Goal: Communication & Community: Answer question/provide support

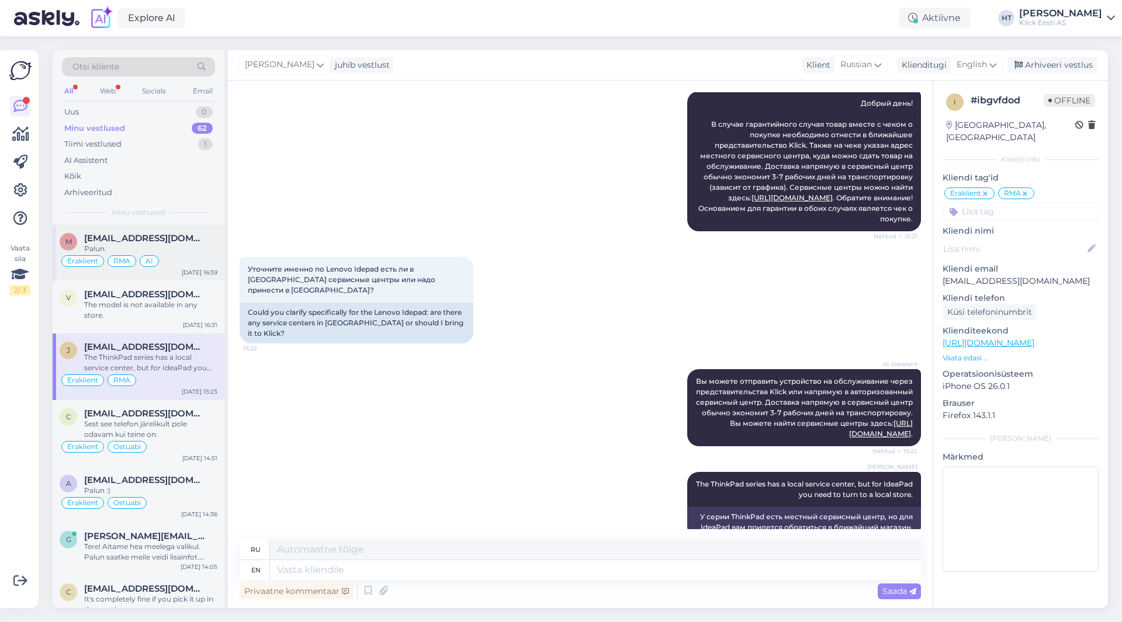
click at [213, 250] on div "Palun." at bounding box center [150, 249] width 133 height 11
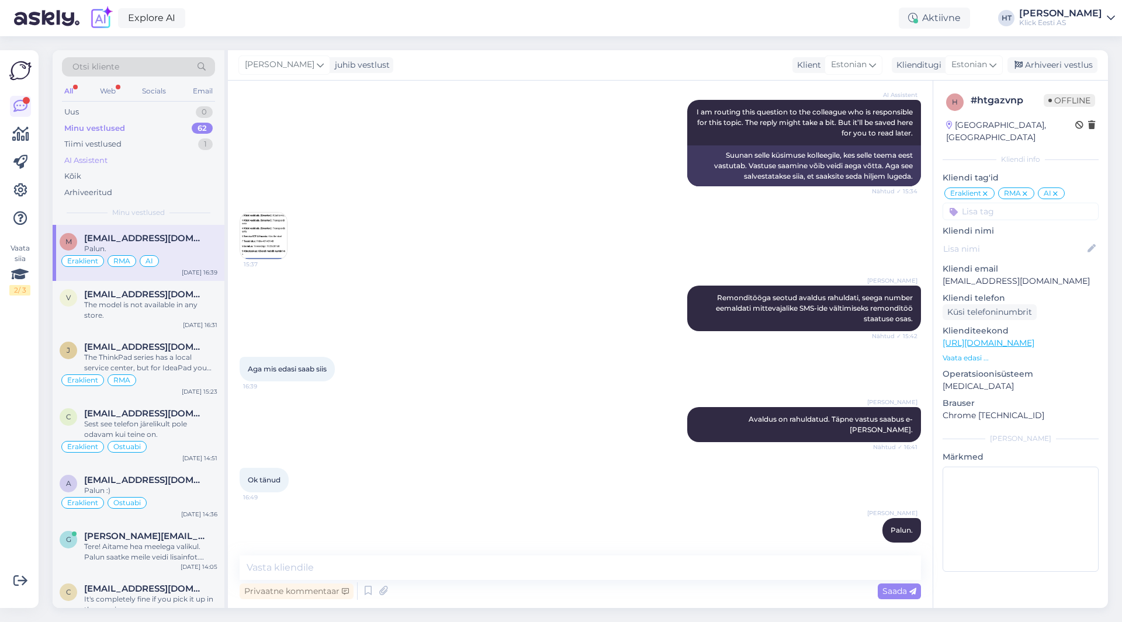
click at [161, 162] on div "AI Assistent" at bounding box center [138, 160] width 153 height 16
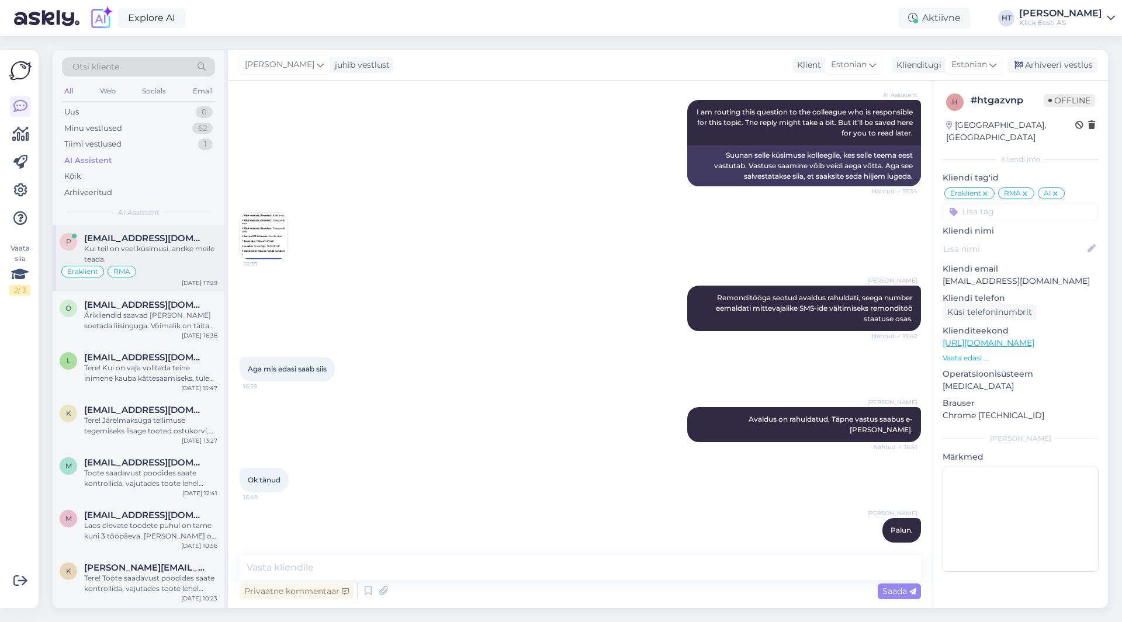
click at [178, 239] on span "piretpalmi23@gmail.com" at bounding box center [145, 238] width 122 height 11
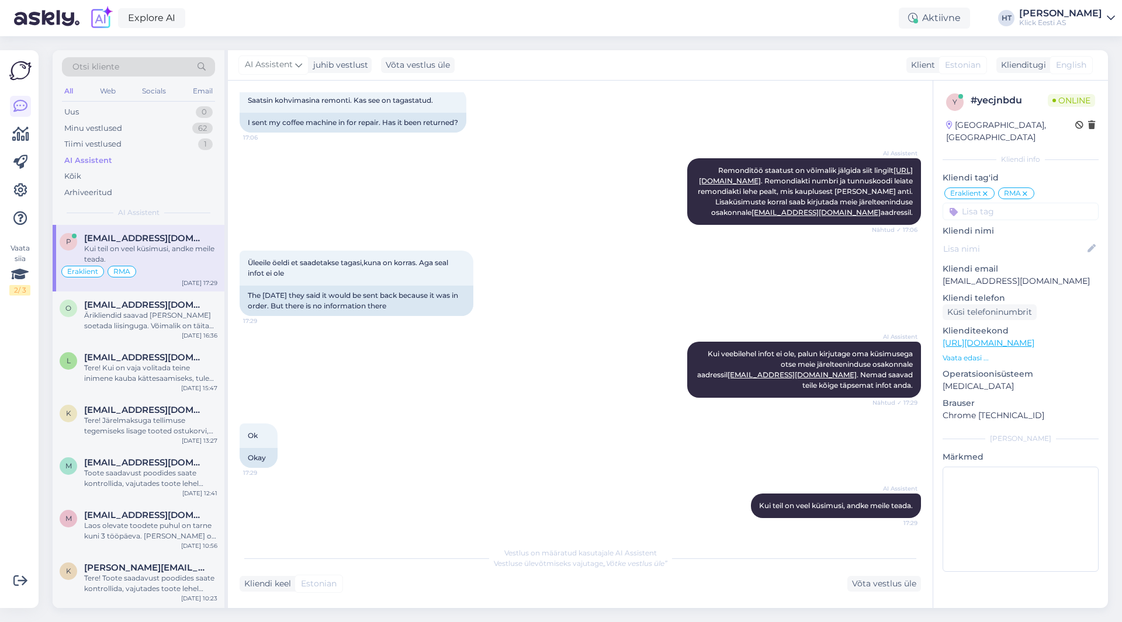
scroll to position [713, 0]
click at [162, 109] on div "Uus 1" at bounding box center [138, 112] width 153 height 16
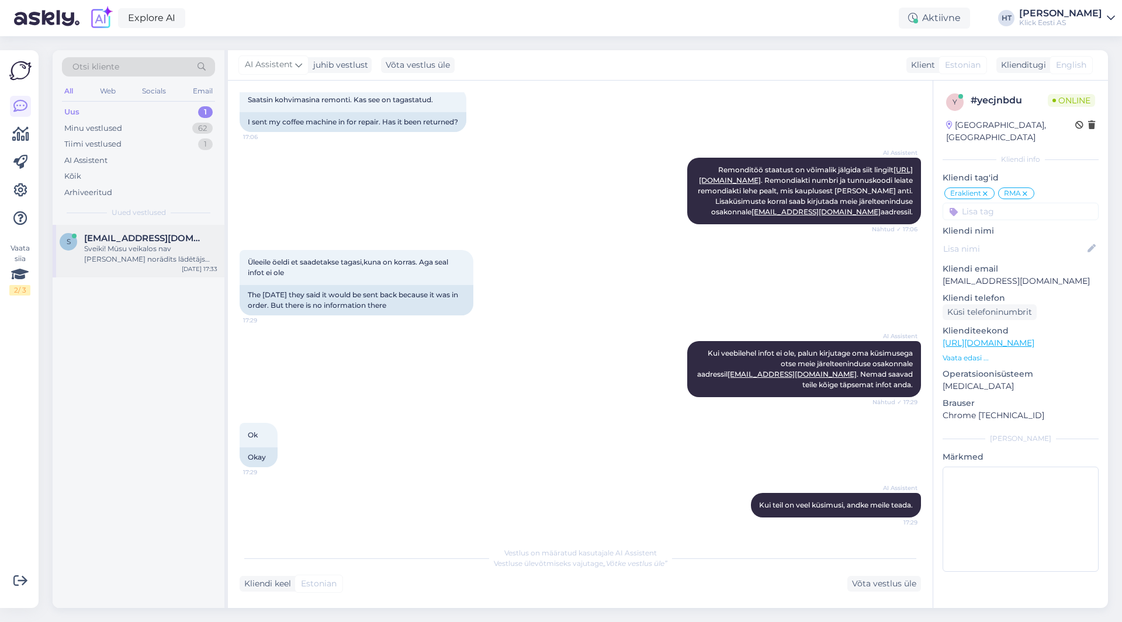
click at [165, 252] on div "Sveiki! Mūsu veikalos nav tieši norādīts lādētājs priekš Xiaomi Redmi Watch 5 A…" at bounding box center [150, 254] width 133 height 21
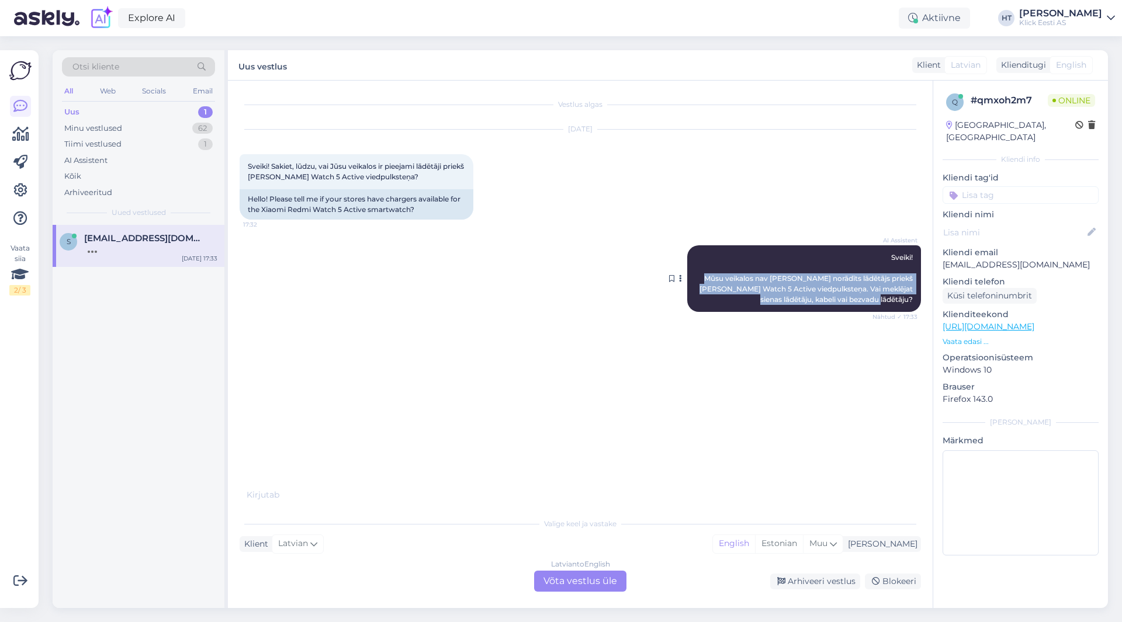
drag, startPoint x: 717, startPoint y: 277, endPoint x: 913, endPoint y: 302, distance: 197.9
click at [913, 302] on div "AI Assistent Sveiki! Mūsu veikalos nav tieši norādīts lādētājs priekš Xiaomi Re…" at bounding box center [804, 278] width 234 height 67
copy span "Mūsu veikalos nav tieši norādīts lādētājs priekš Xiaomi Redmi Watch 5 Active vi…"
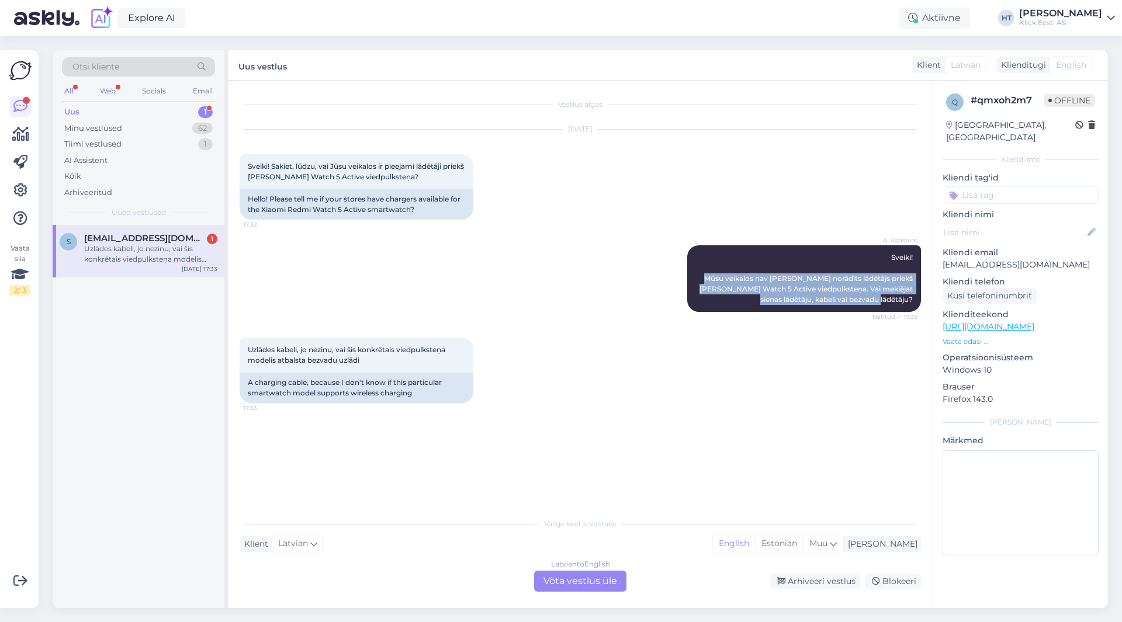
click at [484, 277] on div "AI Assistent Sveiki! Mūsu veikalos nav tieši norādīts lādētājs priekš Xiaomi Re…" at bounding box center [580, 279] width 681 height 92
click at [584, 577] on div "Latvian to English Võta vestlus üle" at bounding box center [580, 581] width 92 height 21
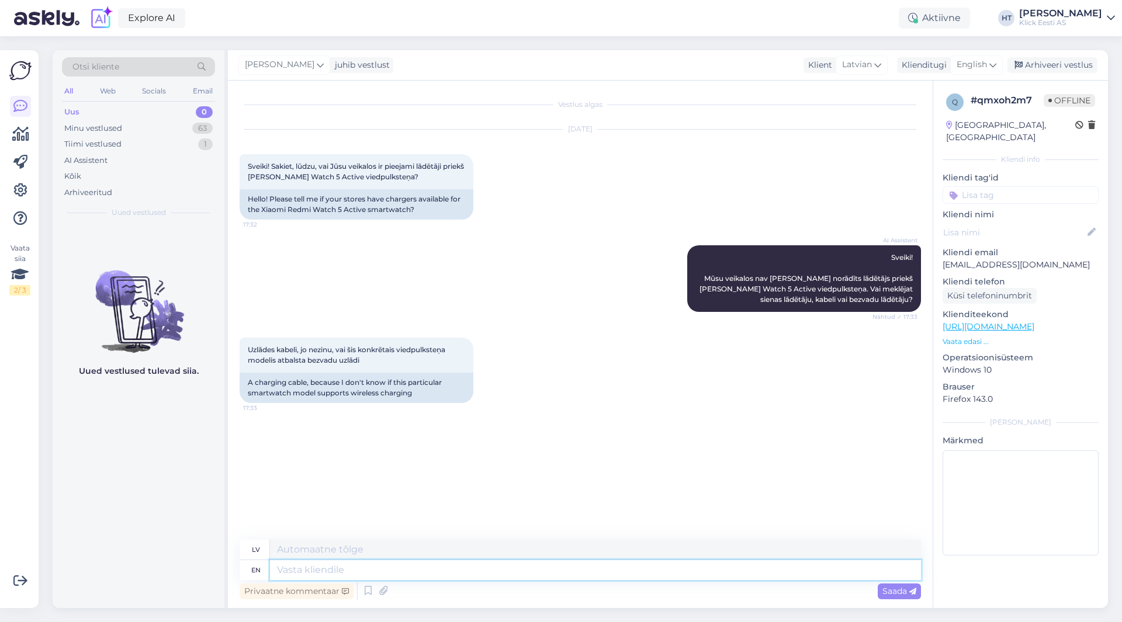
click at [580, 576] on textarea at bounding box center [595, 570] width 651 height 20
type textarea "We"
type textarea "Mēs"
type textarea "We don't"
type textarea "Mēs to nedarām"
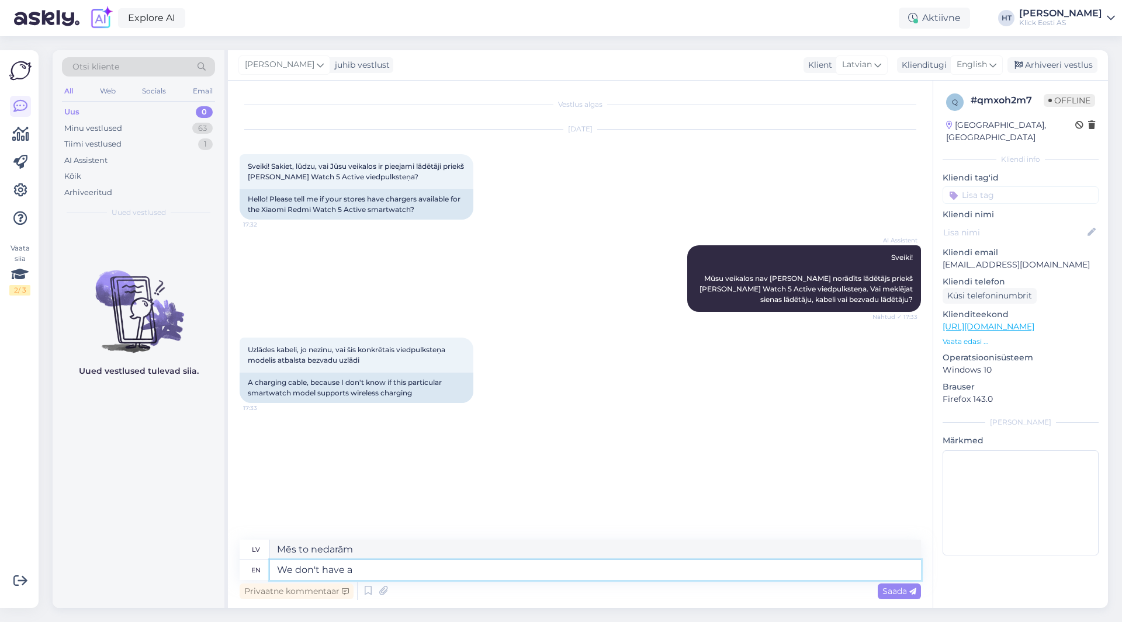
type textarea "We don't have an"
type textarea "Mums nav"
type textarea "We don't have anything t"
type textarea "Mums nav nekā"
type textarea "We don't have anything to su"
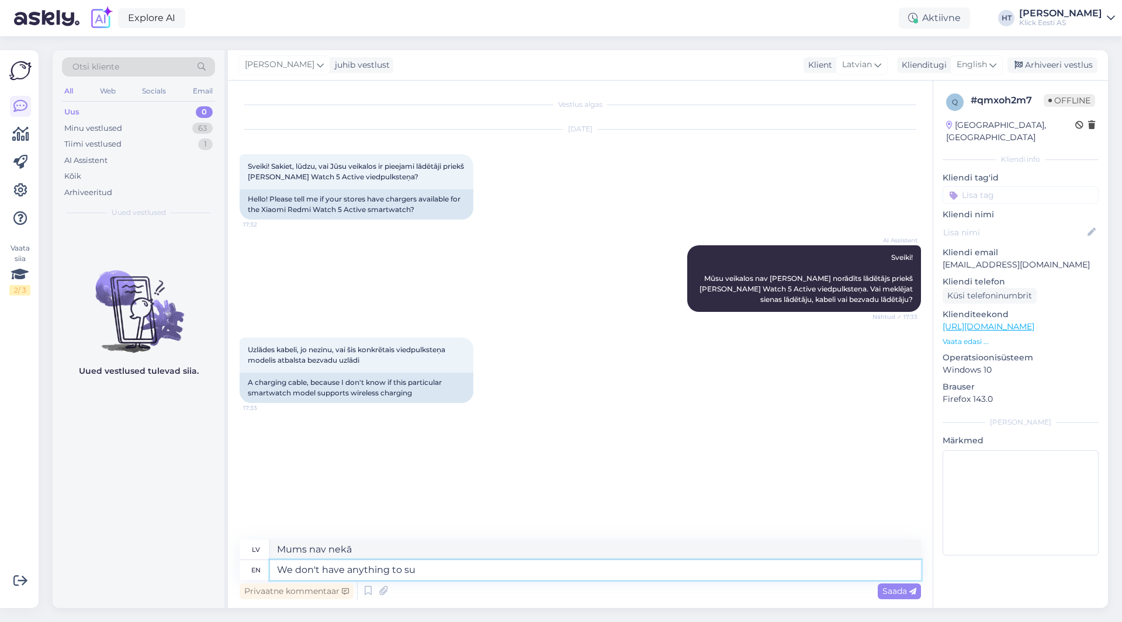
type textarea "Mums nav nekā, ko"
type textarea "We don't have anything to suit thi"
type textarea "Mums nav nekā, kas atbilstu"
type textarea "We don't have anything to suit this m"
type textarea "Mums nav nekā, kas tam atbilstu"
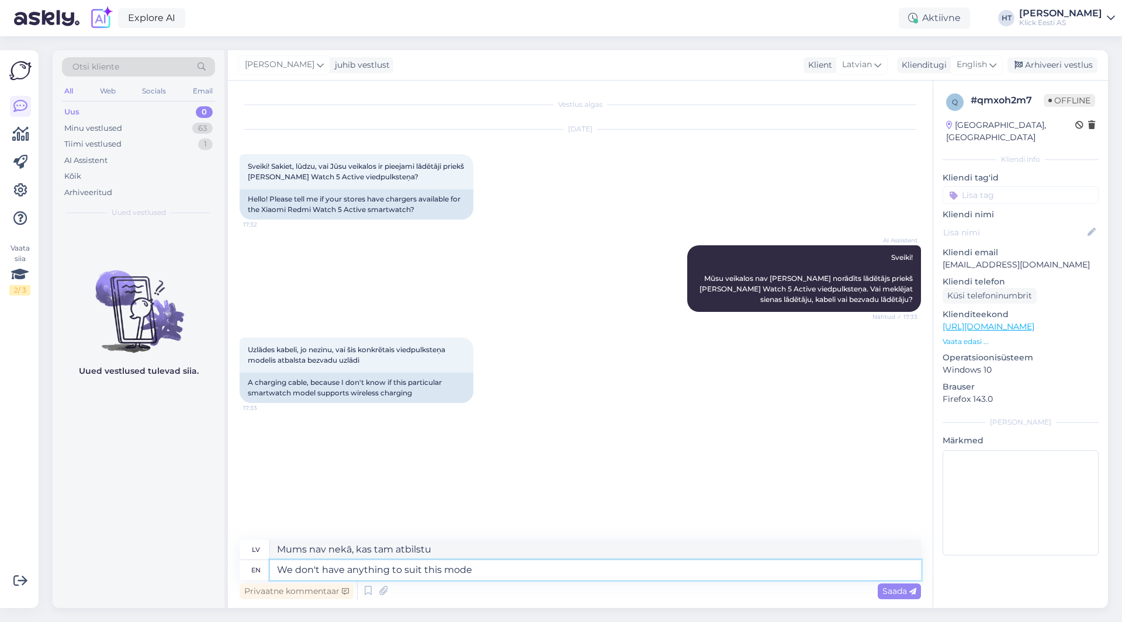
type textarea "We don't have anything to suit this model"
type textarea "Mums nav nekā, kas atbilstu šim modelim."
type textarea "We don't have anything to suit this model. Qi"
type textarea "Mums nav nekā, kas atbilstu šim modelim. Qi"
type textarea "We don't have anything to suit this model. Qi charging is"
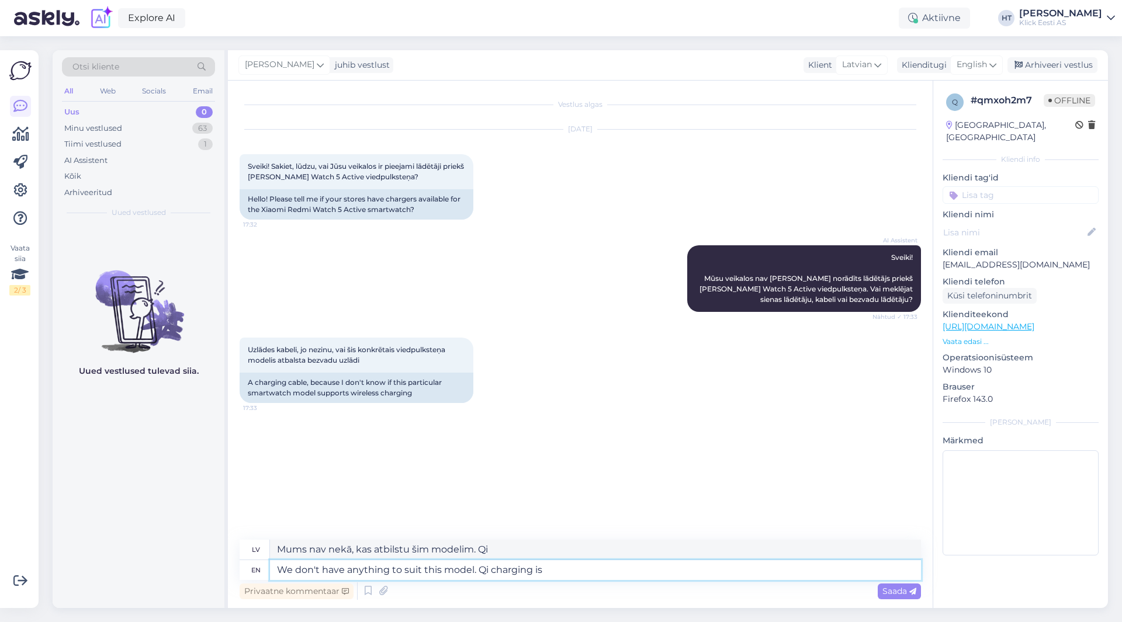
type textarea "Mums nav nekā, kas atbilstu šim modelim. Qi uzlāde"
type textarea "We don't have anything to suit this model. Qi charging is"
type textarea "Mums nav nekā, kas atbilstu šim modelim. Qi uzlāde ir..."
type textarea "We don't have anything to suit this model. Qi charging is also n"
type textarea "Mums nav nekā, kas atbilstu šim modelim. Qi uzlāde arī ir pieejama."
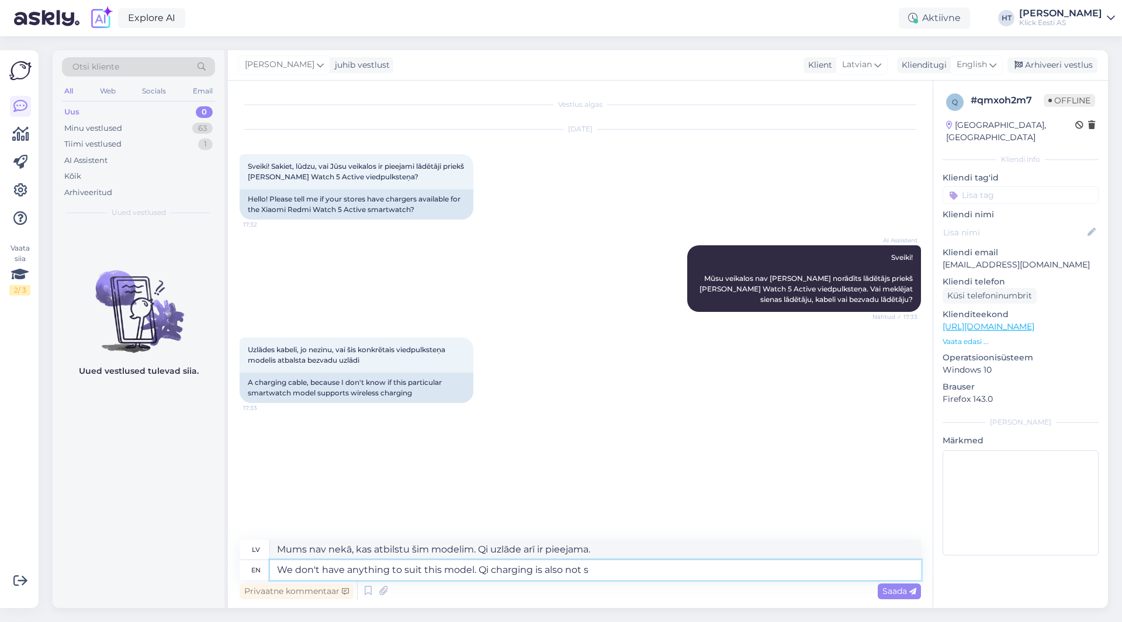
type textarea "We don't have anything to suit this model. Qi charging is also not su"
type textarea "Mums nav nekā, kas atbilstu šim modelim. Arī Qi uzlāde nav iespējama."
type textarea "We don't have anything to suit this model. Qi charging is also not supported, s"
type textarea "Mums nav nekā, kas atbilstu šim modelim. Arī Qi uzlāde netiek atbalstīta."
type textarea "We don't have anything to suit this model. Qi charging is also not supported, so"
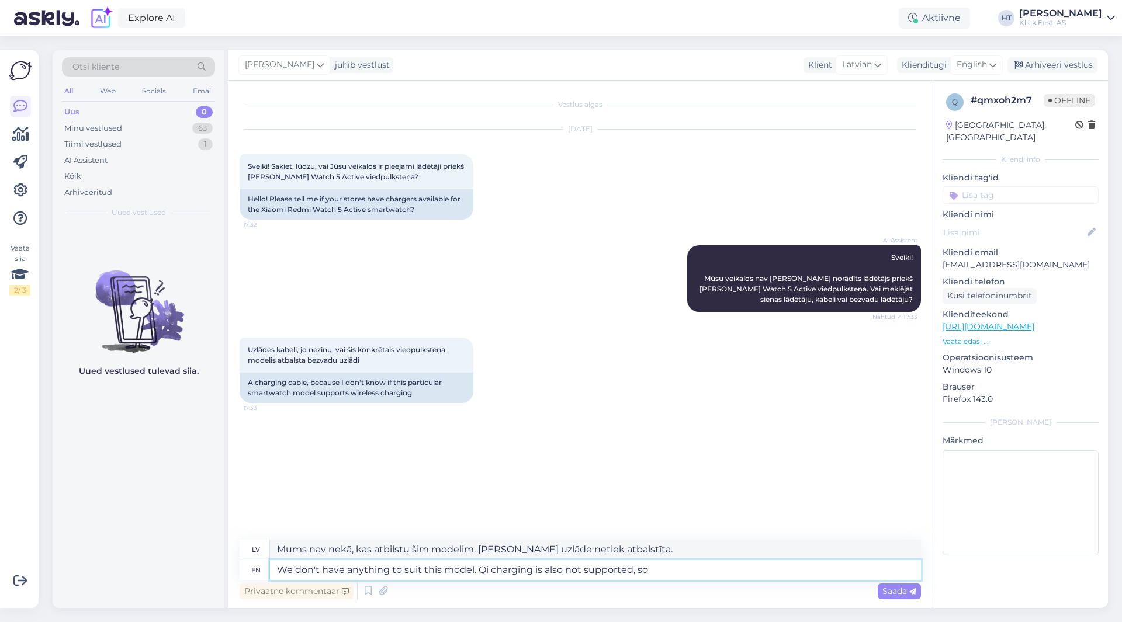
type textarea "Mums nav nekā, kas atbilstu šim modelim. Arī Qi uzlāde netiek atbalstīta, tāpēc"
type textarea "We don't have anything to suit this model. Qi charging is also not supported, s…"
type textarea "Mums nav nekā, kas atbilstu šim modelim. Arī Qi uzlāde netiek atbalstīta, tāpēc…"
type textarea "We don't have anything to suit this model. Qi charging is also not supported, s…"
type textarea "Mums nav nekā, kas atbilstu šim modelim. Arī Qi uzlāde netiek atbalstīta, tāpēc…"
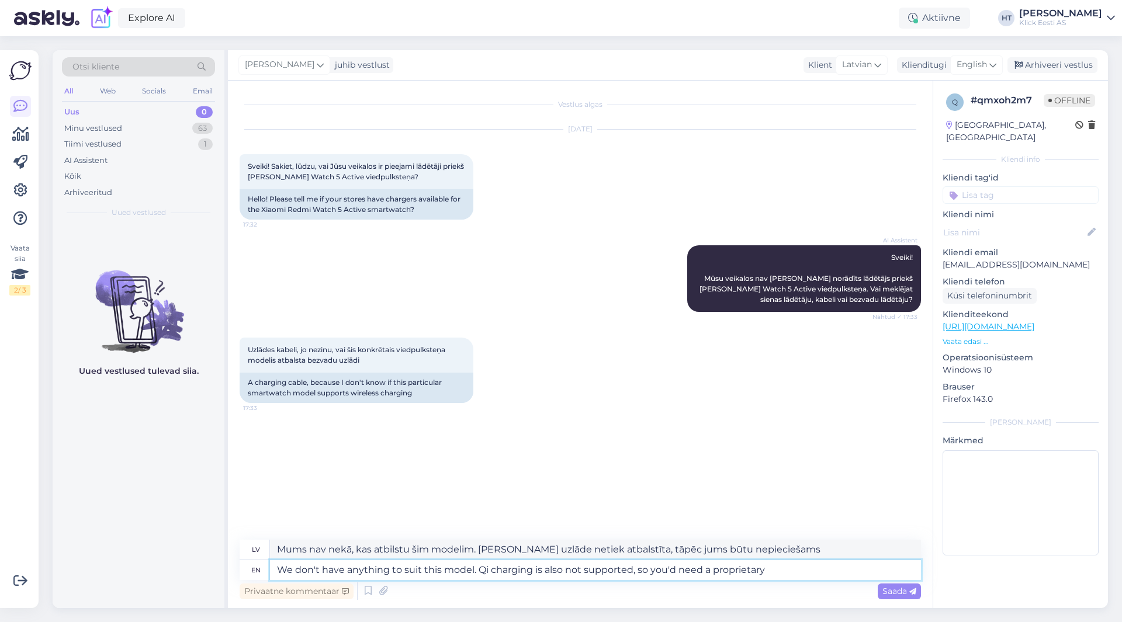
type textarea "We don't have anything to suit this model. Qi charging is also not supported, s…"
type textarea "Mums nav nekā, kas atbilstu šim modelim. Arī Qi uzlāde netiek atbalstīta, tāpēc…"
type textarea "We don't have anything to suit this model. Qi charging is also not supported, s…"
type textarea "Mums nav nekā, kas atbilstu šim modelim. Arī Qi uzlāde netiek atbalstīta, tāpēc…"
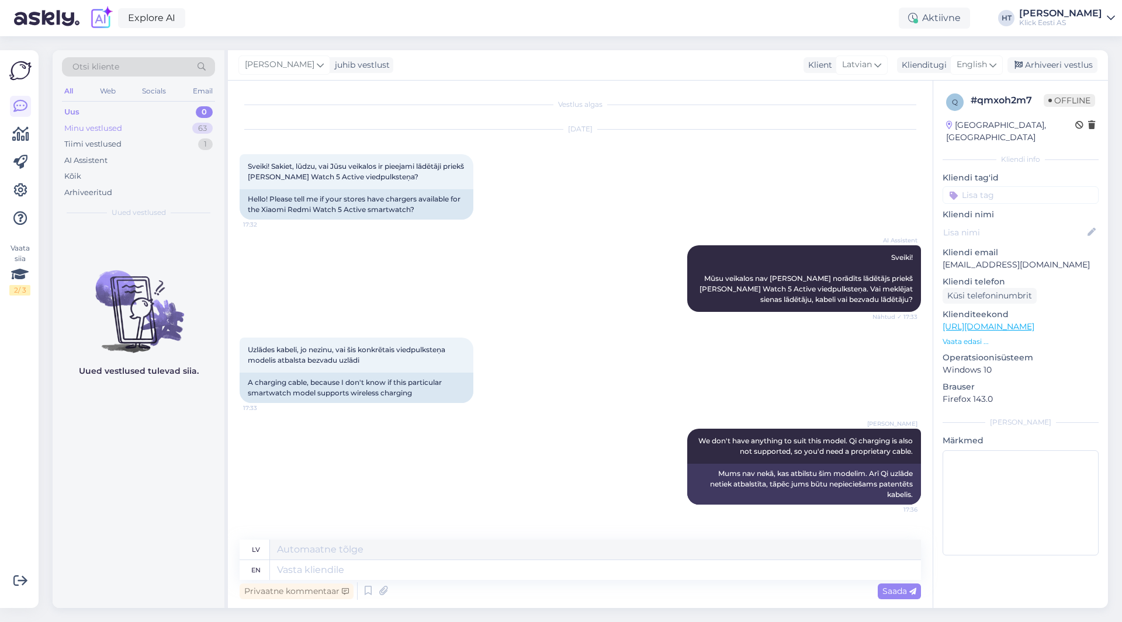
click at [190, 133] on div "Minu vestlused 63" at bounding box center [138, 128] width 153 height 16
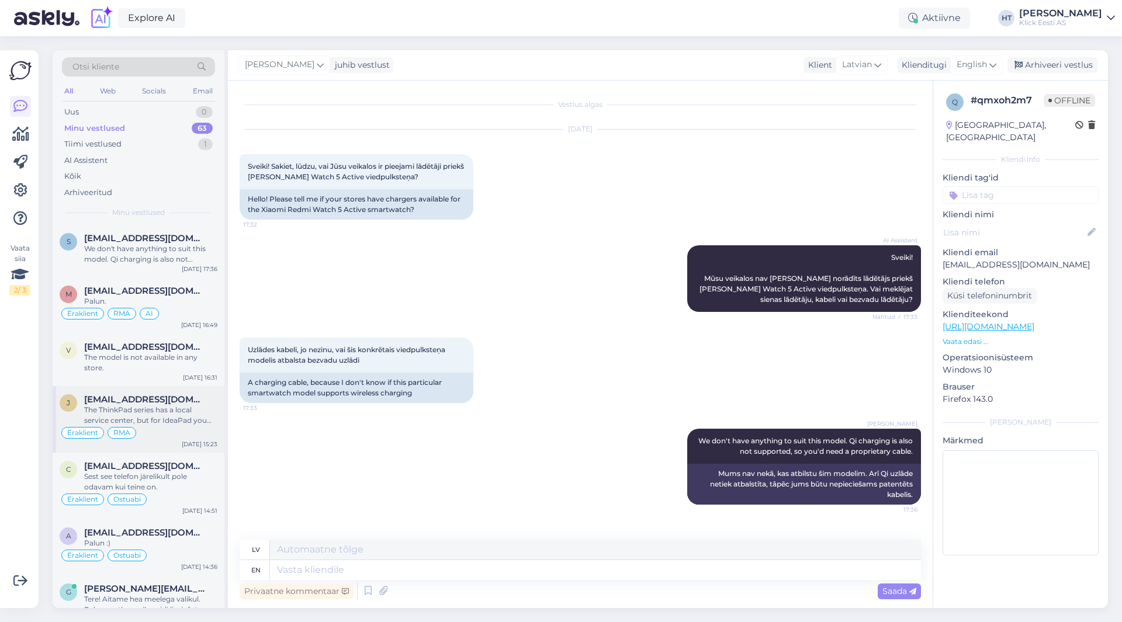
click at [179, 408] on div "The ThinkPad series has a local service center, but for IdeaPad you need to tur…" at bounding box center [150, 415] width 133 height 21
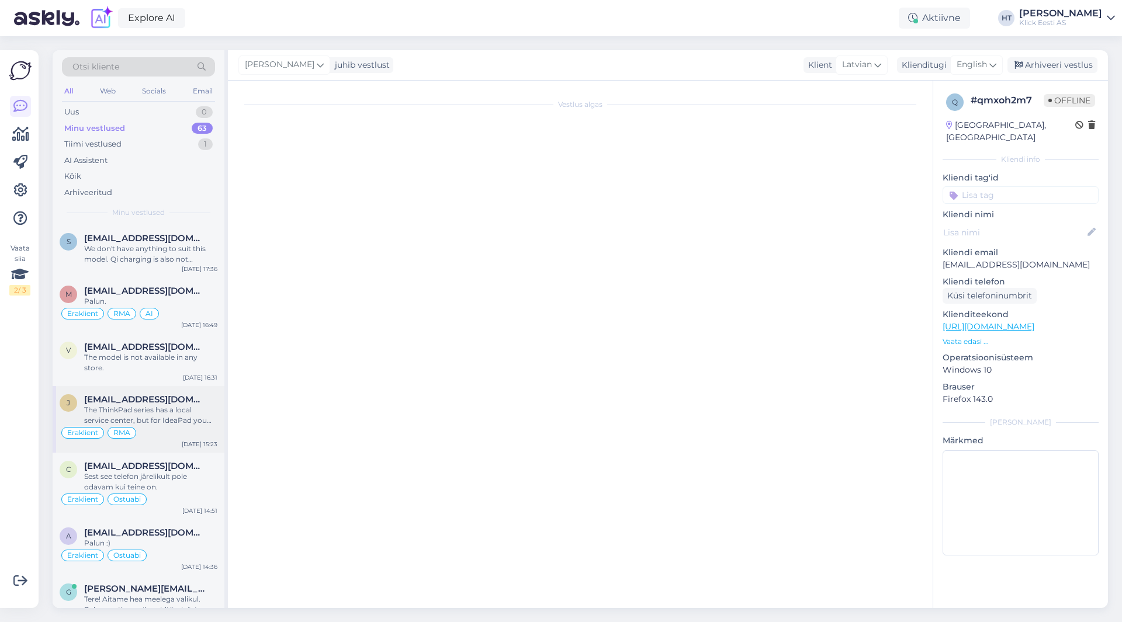
scroll to position [154, 0]
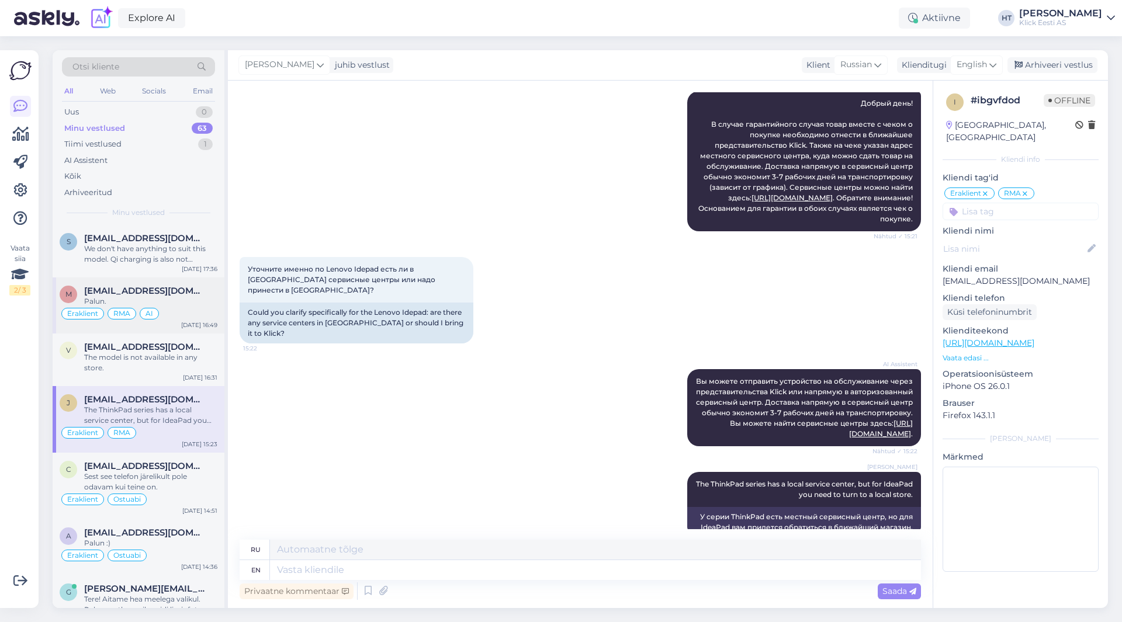
click at [154, 318] on div "AI" at bounding box center [149, 314] width 19 height 12
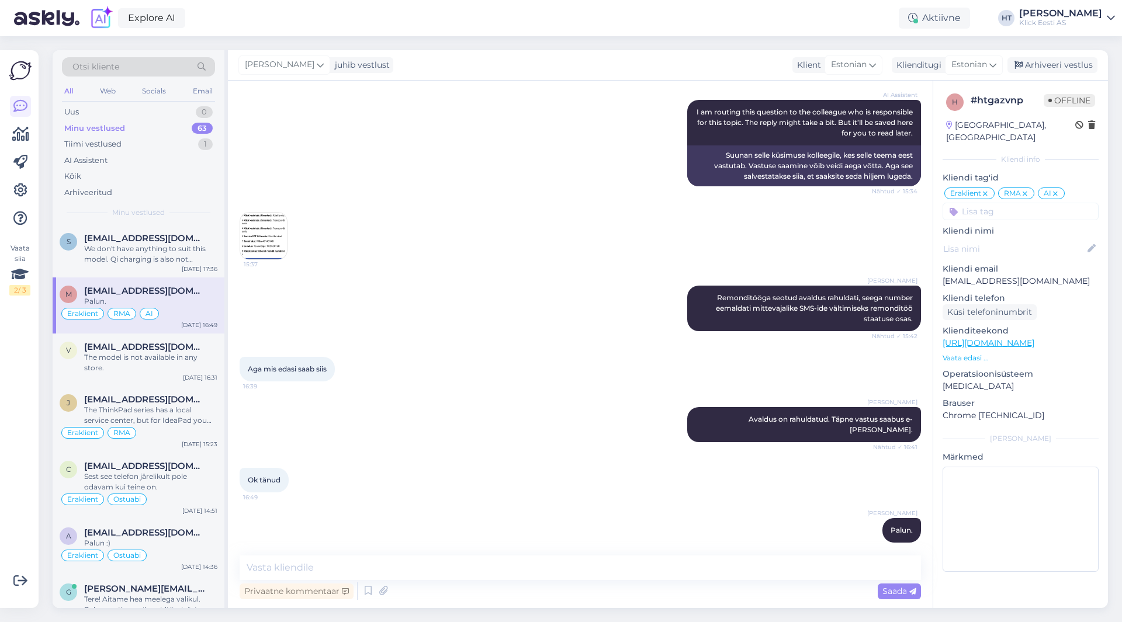
click at [1077, 14] on div "Henri Täht" at bounding box center [1060, 13] width 83 height 9
click at [1033, 93] on div "Logi välja" at bounding box center [1011, 99] width 208 height 21
